Goal: Task Accomplishment & Management: Manage account settings

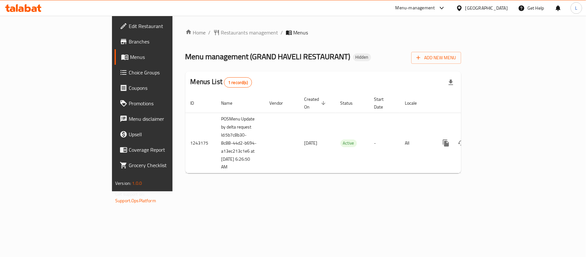
click at [120, 70] on icon at bounding box center [124, 73] width 8 height 8
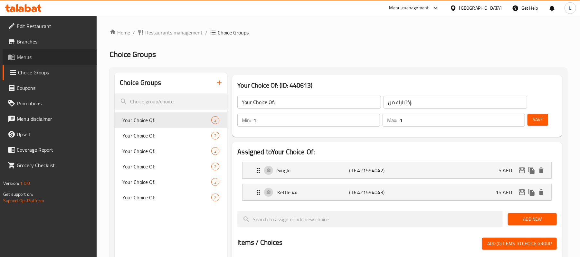
click at [31, 58] on span "Menus" at bounding box center [54, 57] width 75 height 8
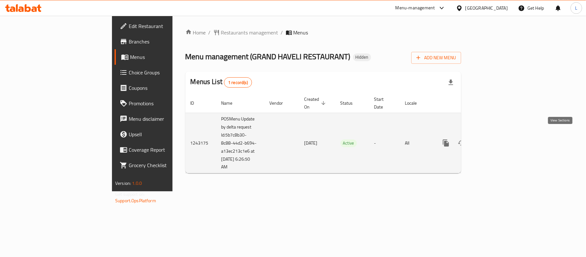
click at [496, 140] on icon "enhanced table" at bounding box center [493, 143] width 6 height 6
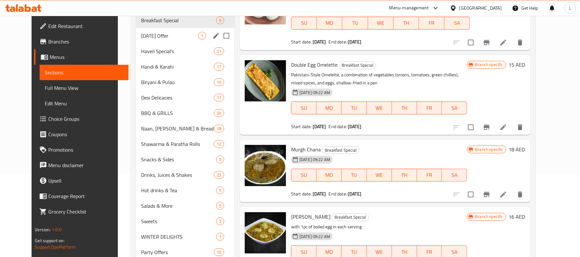
scroll to position [64, 0]
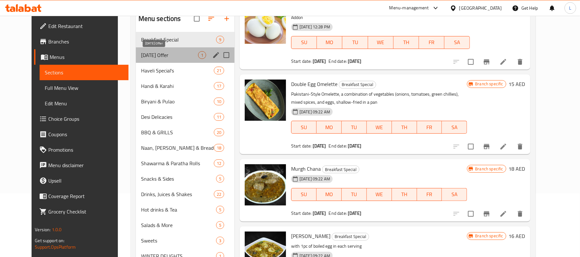
click at [154, 52] on span "[DATE] Offer" at bounding box center [169, 55] width 57 height 8
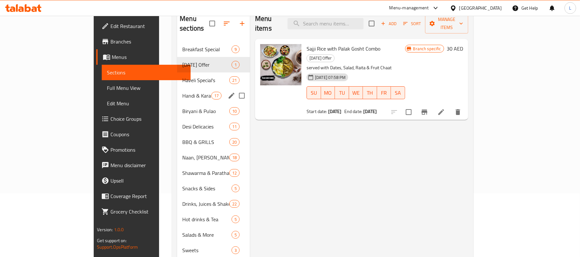
click at [177, 88] on div "Handi & Karahi 17" at bounding box center [213, 95] width 73 height 15
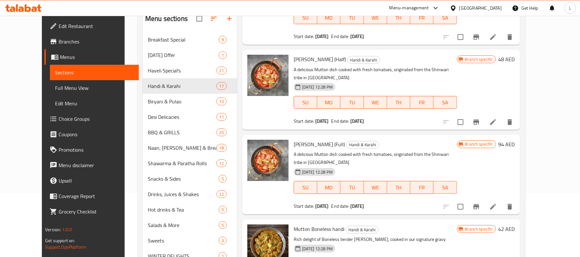
scroll to position [1030, 0]
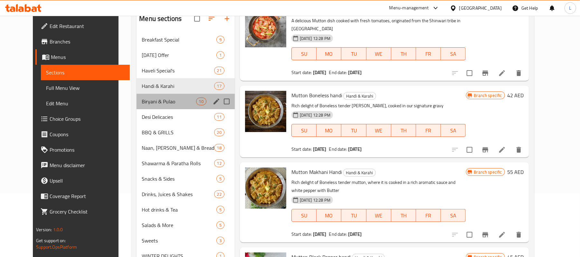
drag, startPoint x: 168, startPoint y: 109, endPoint x: 179, endPoint y: 133, distance: 26.8
click at [168, 109] on div "Breakfast Special 9 [DATE] Offer 1 Haveli Special's 21 Handi & Karahi 17 Biryan…" at bounding box center [186, 155] width 98 height 247
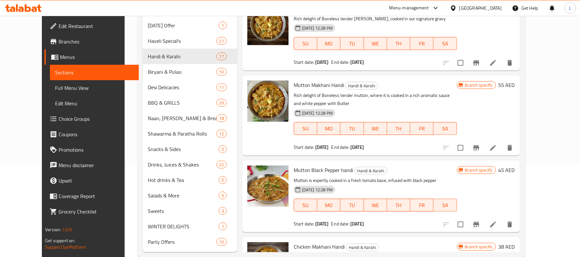
scroll to position [107, 0]
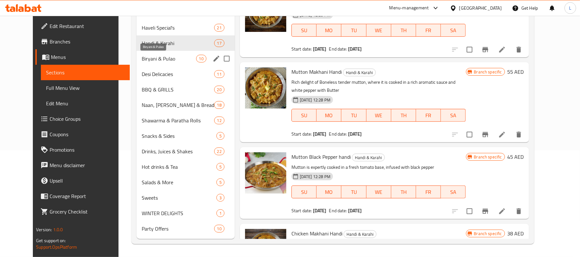
click at [161, 61] on span "Biryani & Pulao" at bounding box center [169, 59] width 54 height 8
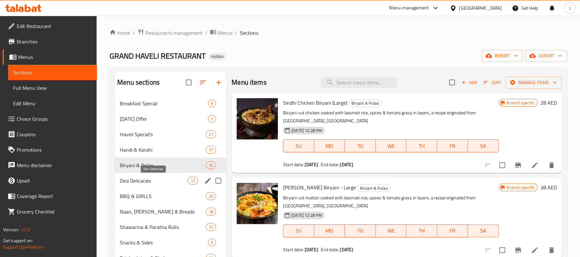
click at [149, 179] on span "Desi Delicacies" at bounding box center [154, 181] width 68 height 8
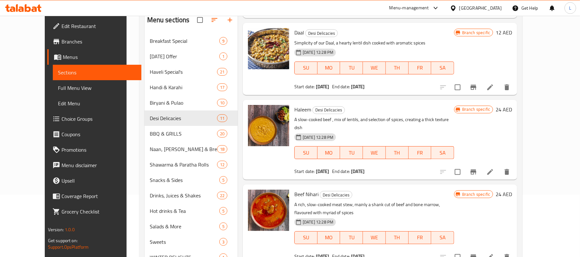
scroll to position [107, 0]
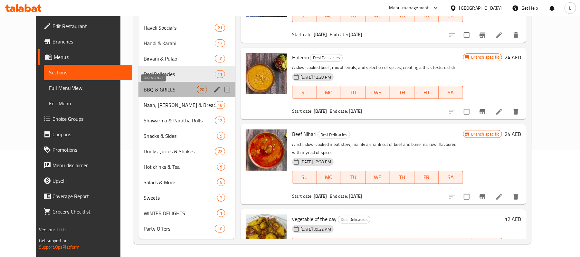
click at [144, 87] on span "BBQ & GRILLS" at bounding box center [170, 90] width 53 height 8
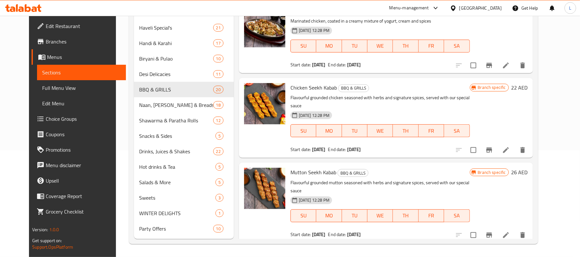
scroll to position [812, 0]
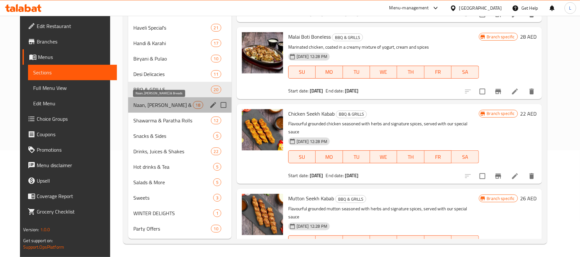
click at [165, 106] on span "Naan, [PERSON_NAME] & Breads" at bounding box center [163, 105] width 60 height 8
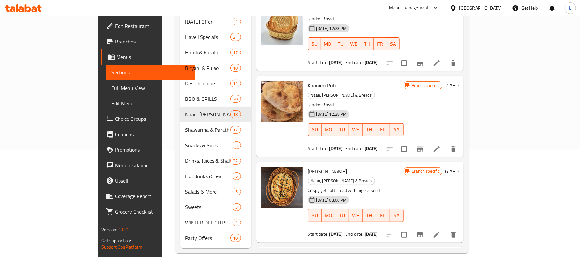
scroll to position [1125, 0]
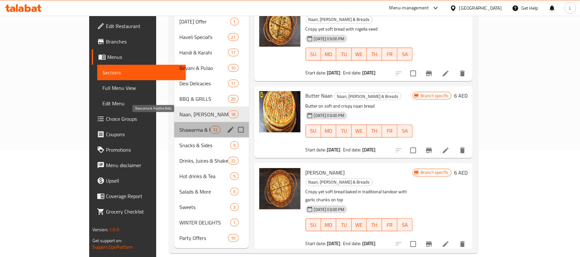
click at [179, 126] on span "Shawarma & Paratha Rolls" at bounding box center [194, 130] width 31 height 8
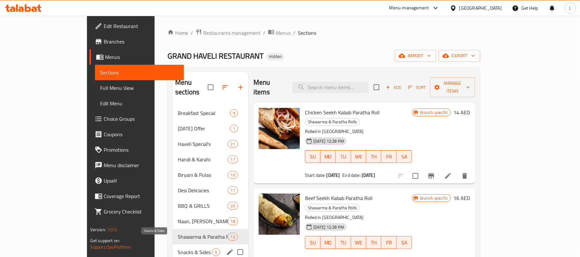
click at [178, 248] on span "Snacks & Sides" at bounding box center [195, 252] width 34 height 8
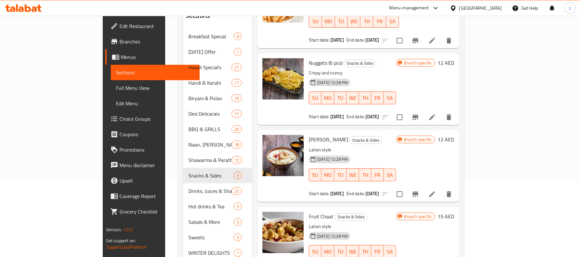
scroll to position [107, 0]
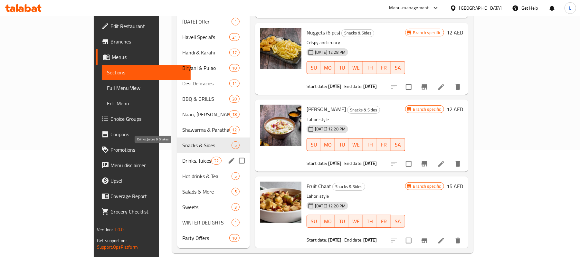
click at [182, 157] on span "Drinks, Juices & Shakes" at bounding box center [196, 161] width 29 height 8
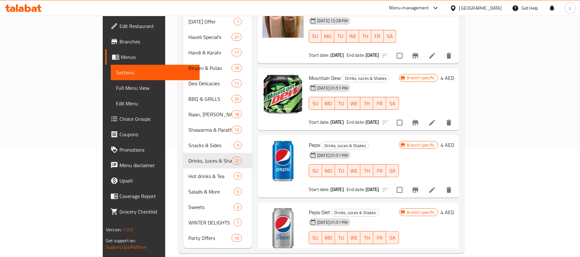
scroll to position [1202, 0]
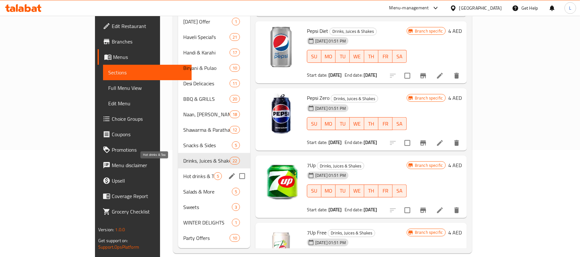
click at [183, 172] on span "Hot drinks & Tea" at bounding box center [198, 176] width 31 height 8
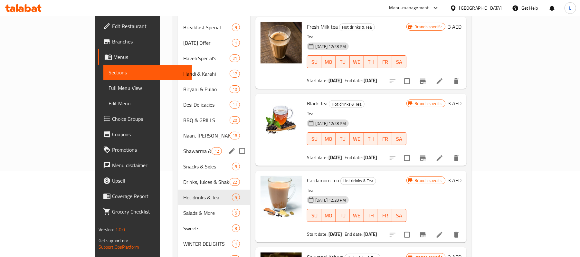
scroll to position [107, 0]
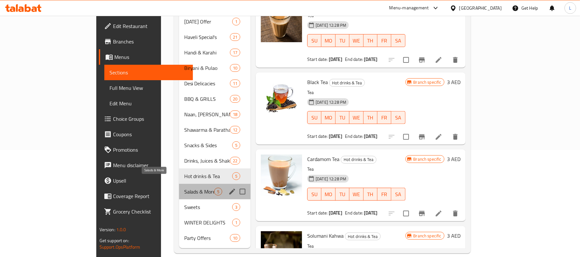
click at [184, 188] on span "Salads & More" at bounding box center [199, 192] width 30 height 8
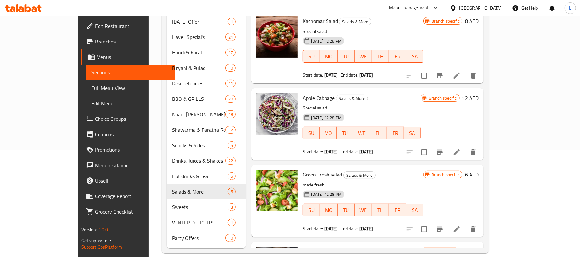
scroll to position [127, 0]
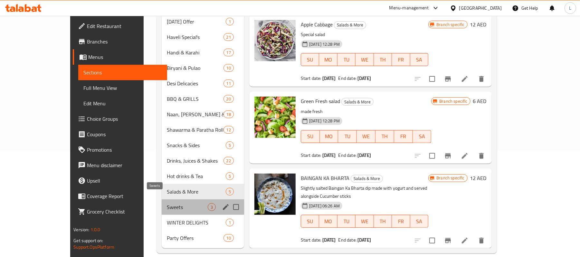
click at [167, 203] on span "Sweets" at bounding box center [187, 207] width 41 height 8
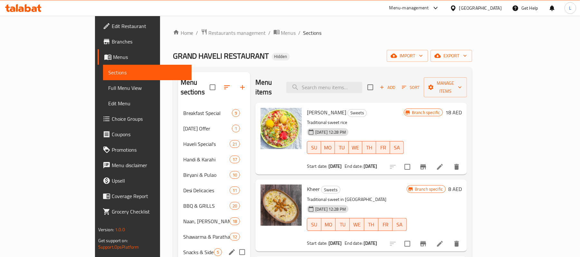
click at [183, 248] on span "Snacks & Sides" at bounding box center [198, 252] width 31 height 8
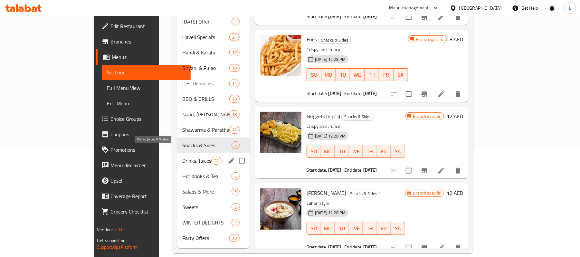
click at [182, 157] on span "Drinks, Juices & Shakes" at bounding box center [196, 161] width 29 height 8
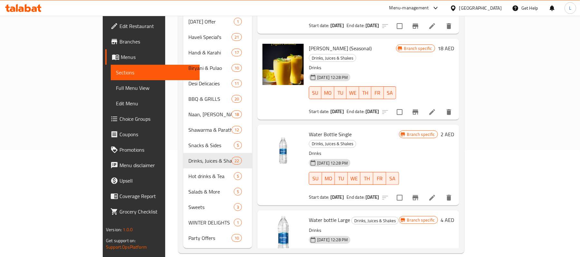
drag, startPoint x: 41, startPoint y: 117, endPoint x: 44, endPoint y: 116, distance: 3.6
click at [119, 117] on span "Choice Groups" at bounding box center [156, 119] width 75 height 8
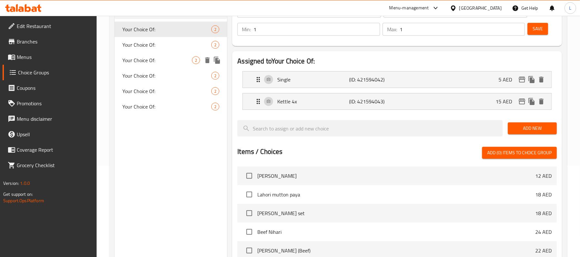
click at [167, 61] on span "Your Choice Of:" at bounding box center [157, 60] width 70 height 8
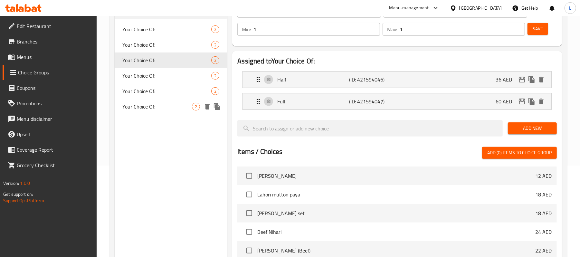
click at [176, 101] on div "Your Choice Of: 2" at bounding box center [171, 106] width 112 height 15
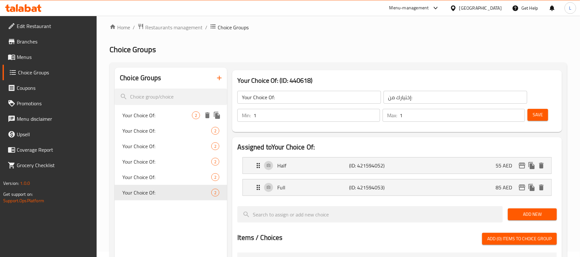
click at [168, 120] on div "Your Choice Of: 2" at bounding box center [171, 115] width 112 height 15
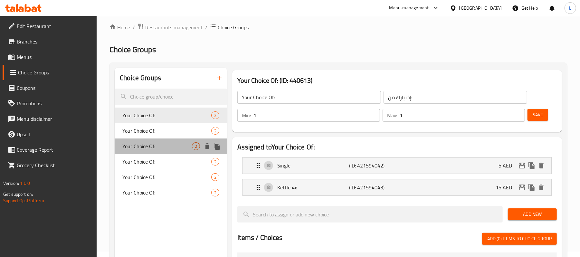
click at [175, 141] on div "Your Choice Of: 2" at bounding box center [171, 145] width 112 height 15
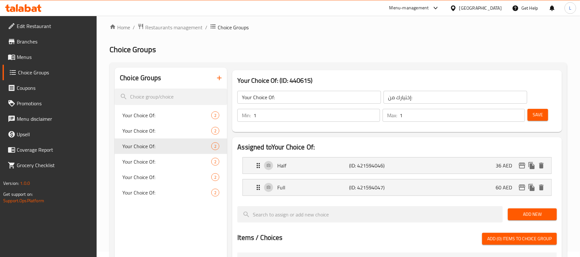
click at [37, 58] on span "Menus" at bounding box center [54, 57] width 75 height 8
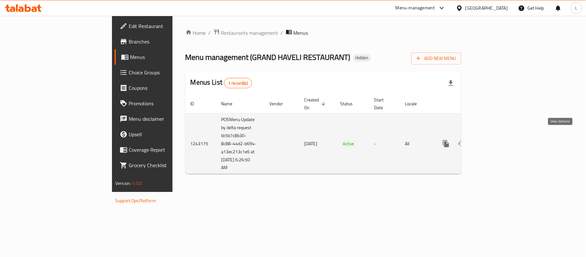
click at [496, 141] on icon "enhanced table" at bounding box center [493, 144] width 6 height 6
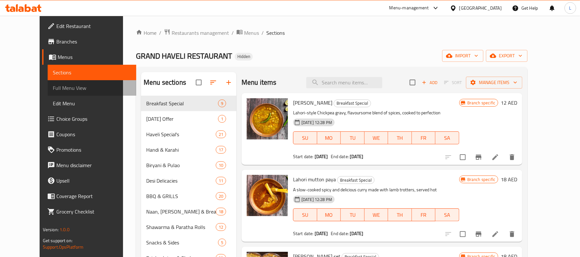
click at [53, 90] on span "Full Menu View" at bounding box center [92, 88] width 79 height 8
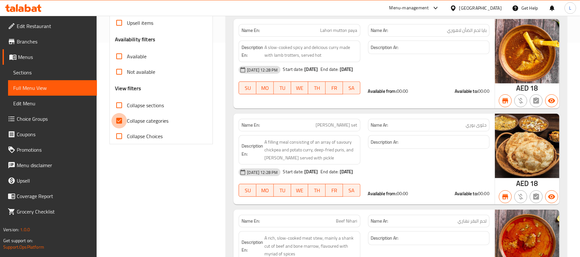
click at [121, 119] on input "Collapse categories" at bounding box center [118, 120] width 15 height 15
checkbox input "false"
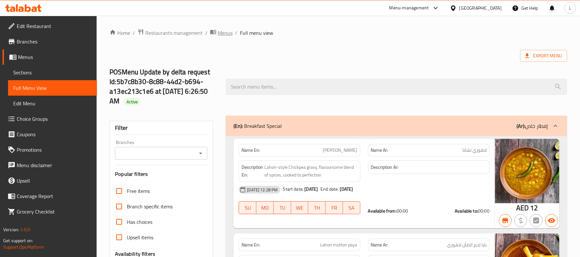
click at [229, 33] on span "Menus" at bounding box center [225, 33] width 15 height 8
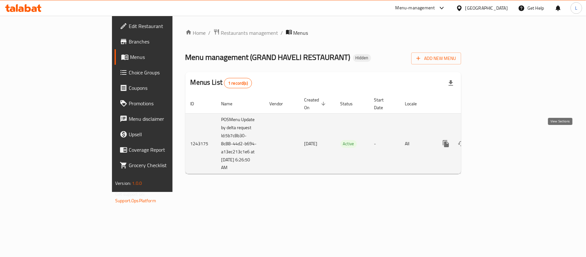
click at [497, 140] on icon "enhanced table" at bounding box center [493, 144] width 8 height 8
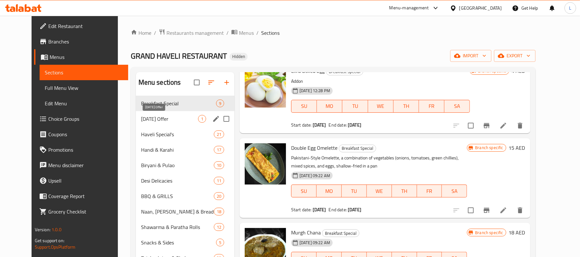
click at [160, 120] on span "[DATE] Offer" at bounding box center [169, 119] width 57 height 8
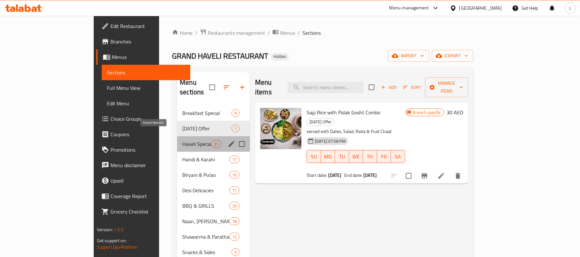
click at [182, 140] on span "Haveli Special's" at bounding box center [196, 144] width 29 height 8
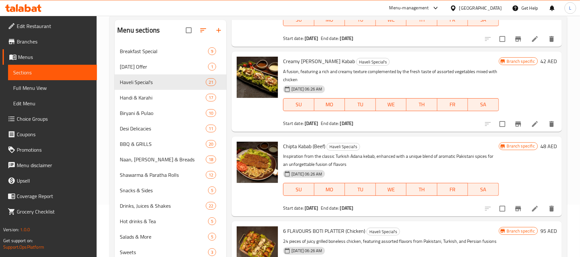
scroll to position [107, 0]
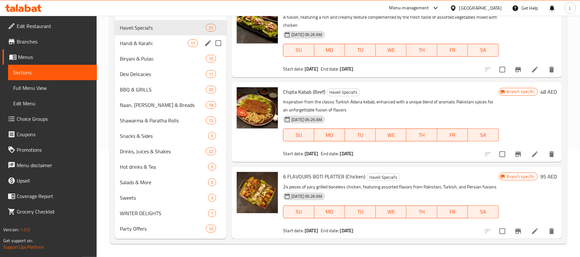
click at [136, 48] on div "Handi & Karahi 17" at bounding box center [171, 42] width 112 height 15
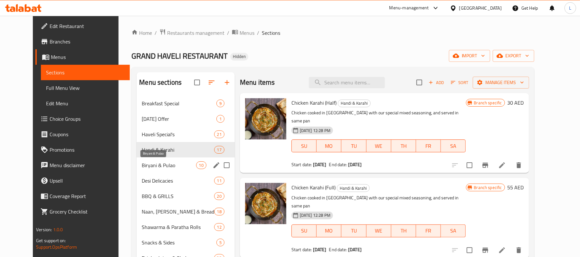
click at [142, 167] on span "Biryani & Pulao" at bounding box center [169, 165] width 54 height 8
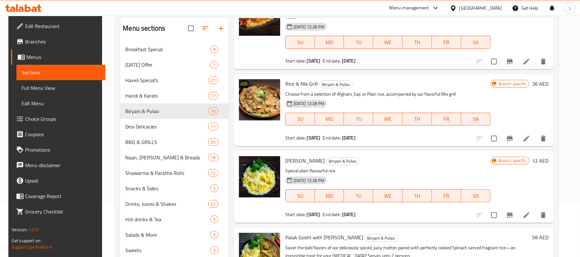
scroll to position [107, 0]
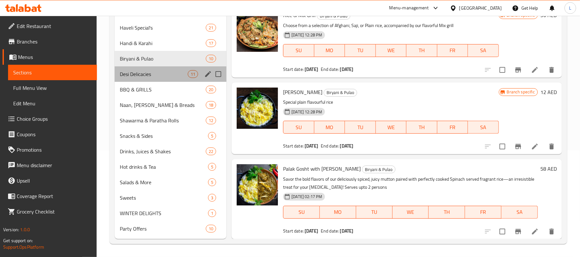
click at [150, 79] on div "Desi Delicacies 11" at bounding box center [171, 73] width 112 height 15
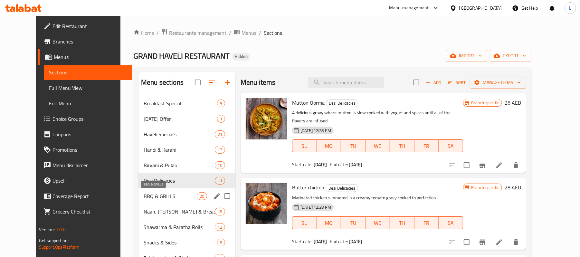
click at [144, 199] on span "BBQ & GRILLS" at bounding box center [170, 196] width 53 height 8
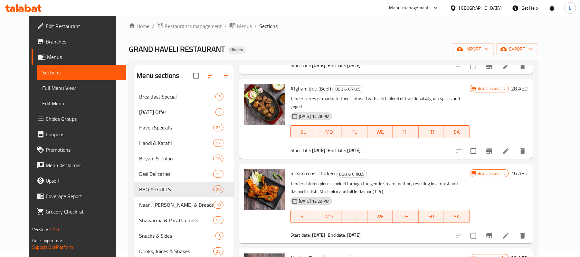
scroll to position [107, 0]
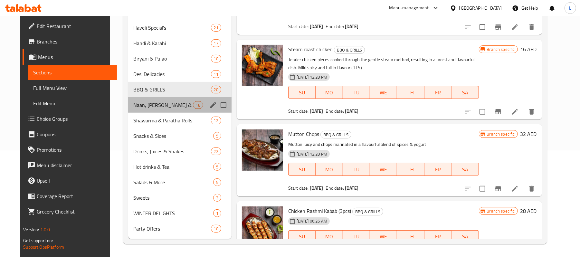
click at [153, 109] on div "Naan, [PERSON_NAME] & Breads 18" at bounding box center [179, 104] width 103 height 15
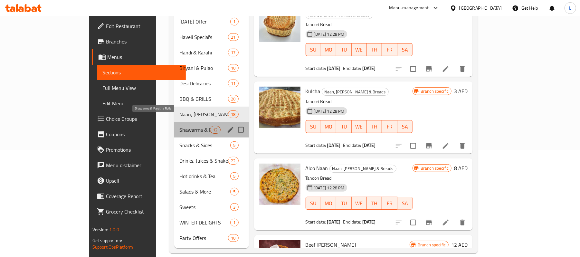
click at [179, 126] on span "Shawarma & Paratha Rolls" at bounding box center [194, 130] width 31 height 8
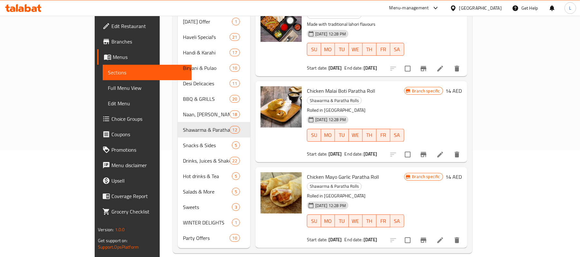
scroll to position [664, 0]
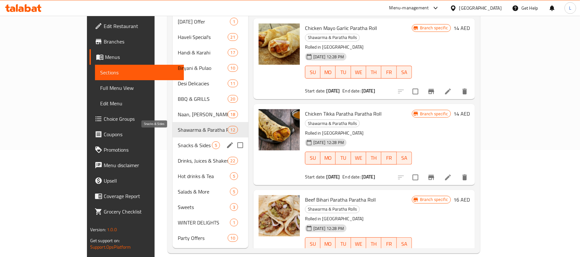
click at [178, 141] on span "Snacks & Sides" at bounding box center [195, 145] width 34 height 8
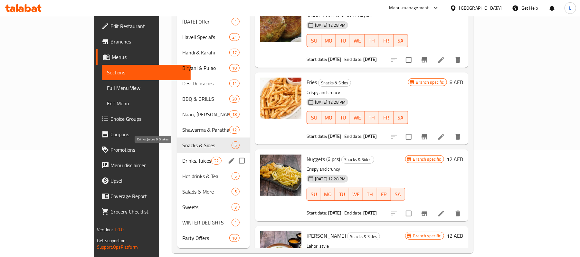
click at [182, 157] on span "Drinks, Juices & Shakes" at bounding box center [196, 161] width 29 height 8
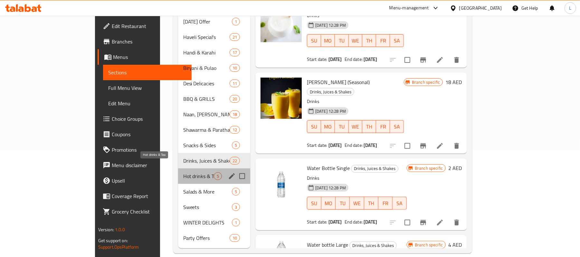
click at [183, 172] on span "Hot drinks & Tea" at bounding box center [198, 176] width 31 height 8
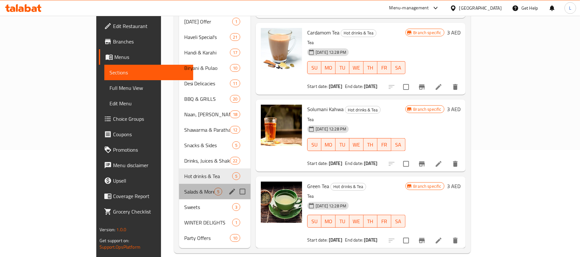
click at [179, 184] on div "Salads & More 5" at bounding box center [215, 191] width 72 height 15
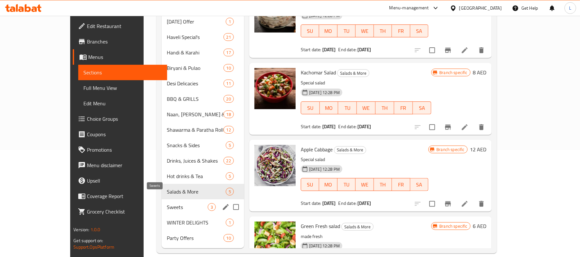
click at [167, 203] on span "Sweets" at bounding box center [187, 207] width 41 height 8
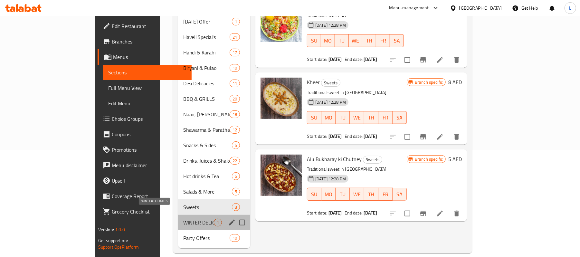
click at [183, 219] on span "WINTER DELIGHTS" at bounding box center [198, 223] width 31 height 8
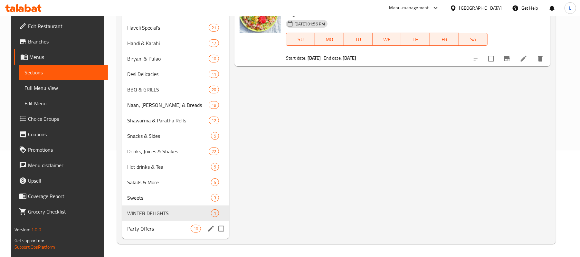
click at [148, 231] on span "Party Offers" at bounding box center [158, 229] width 63 height 8
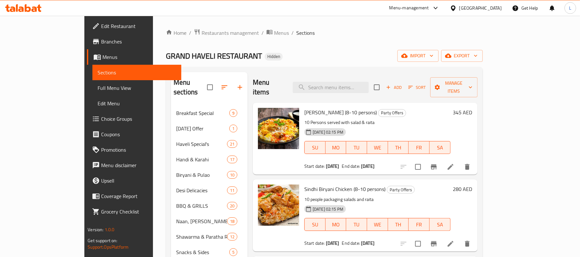
click at [92, 93] on link "Full Menu View" at bounding box center [136, 87] width 89 height 15
